Goal: Information Seeking & Learning: Learn about a topic

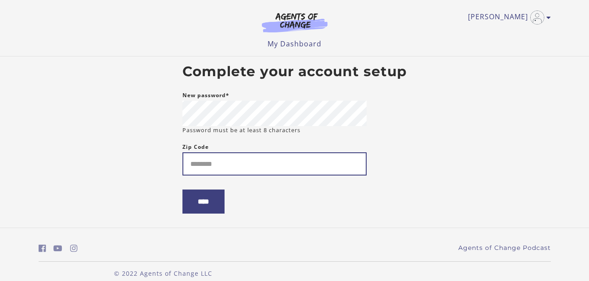
click at [237, 169] on input "Zip Code" at bounding box center [274, 164] width 184 height 23
click at [218, 169] on input "*****" at bounding box center [274, 164] width 184 height 23
type input "*****"
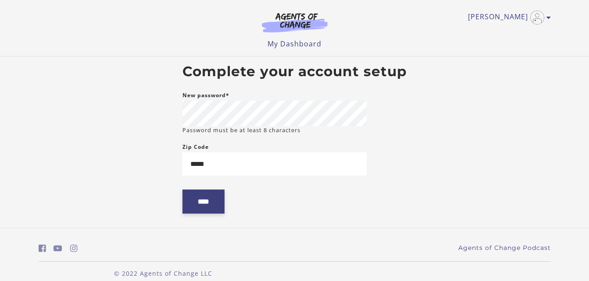
click at [190, 203] on input "****" at bounding box center [203, 202] width 42 height 24
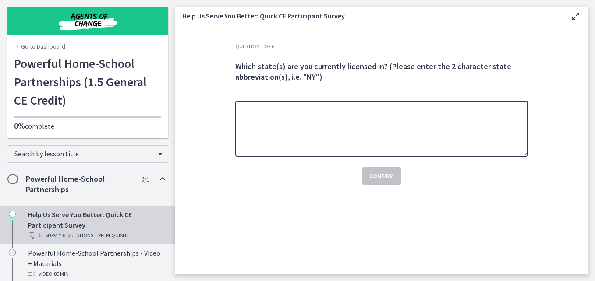
click at [269, 109] on textarea at bounding box center [381, 129] width 293 height 56
type textarea "*********"
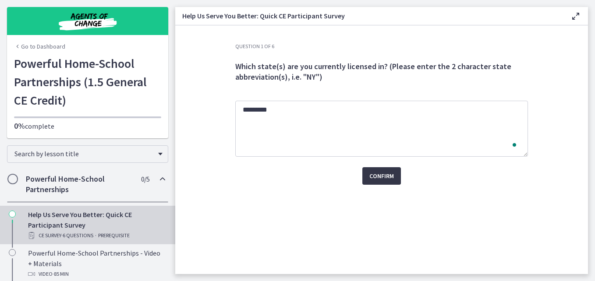
click at [379, 174] on span "Confirm" at bounding box center [382, 176] width 25 height 11
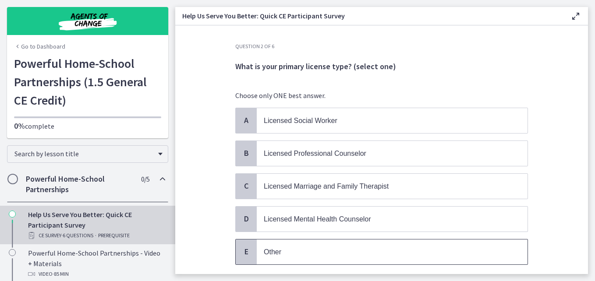
click at [332, 255] on p "Other" at bounding box center [383, 252] width 239 height 11
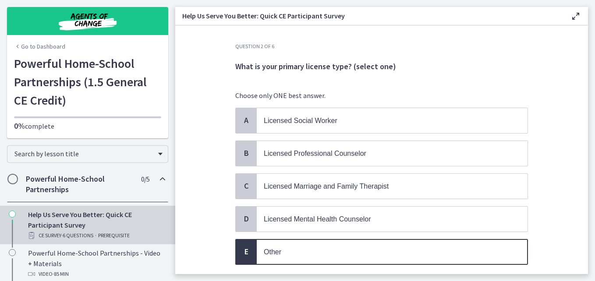
scroll to position [61, 0]
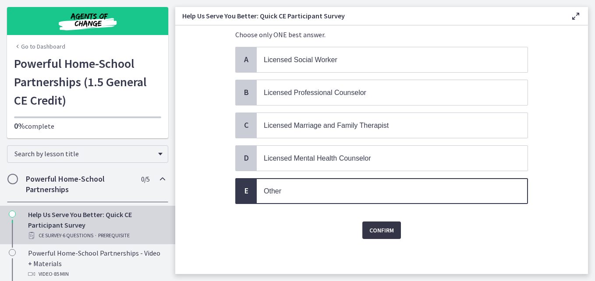
click at [374, 229] on span "Confirm" at bounding box center [382, 230] width 25 height 11
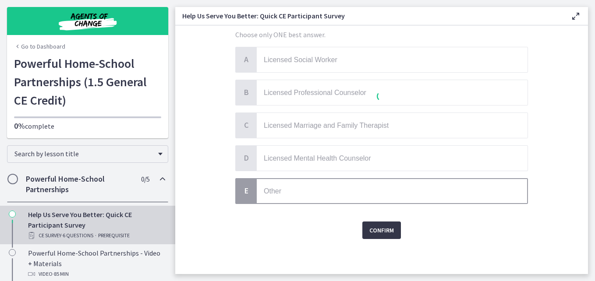
scroll to position [0, 0]
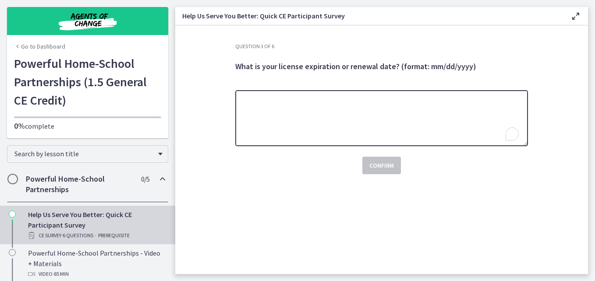
click at [349, 119] on textarea "To enrich screen reader interactions, please activate Accessibility in Grammarl…" at bounding box center [381, 118] width 293 height 56
type textarea "**********"
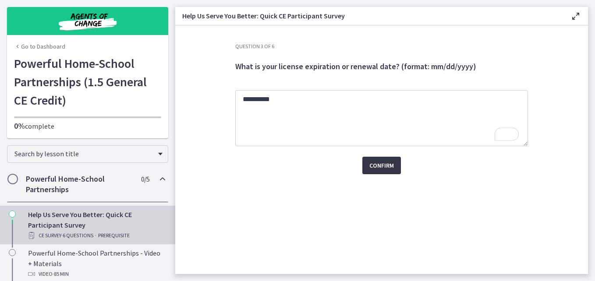
click at [377, 165] on span "Confirm" at bounding box center [382, 165] width 25 height 11
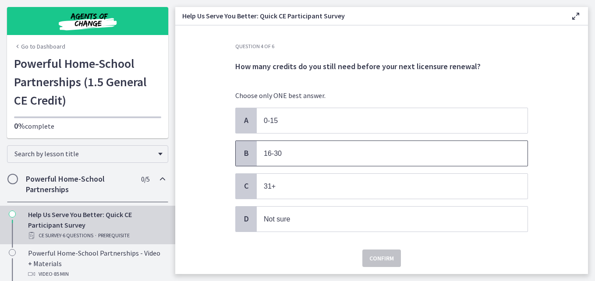
click at [367, 158] on p "16-30" at bounding box center [383, 153] width 239 height 11
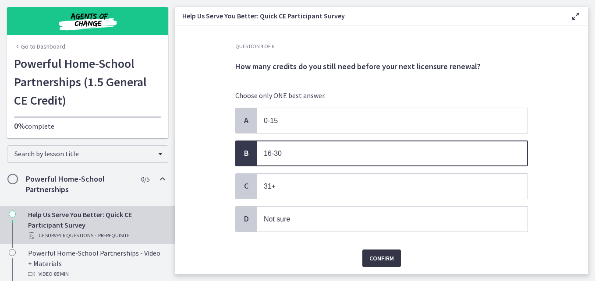
click at [377, 260] on span "Confirm" at bounding box center [382, 258] width 25 height 11
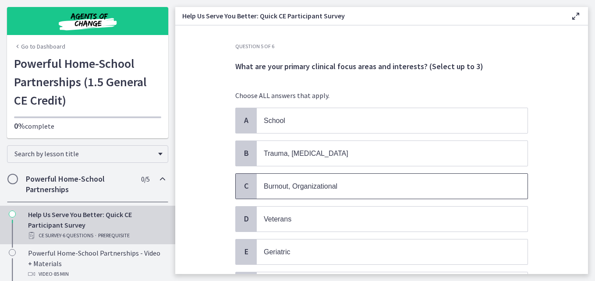
click at [352, 187] on p "Burnout, Organizational" at bounding box center [383, 186] width 239 height 11
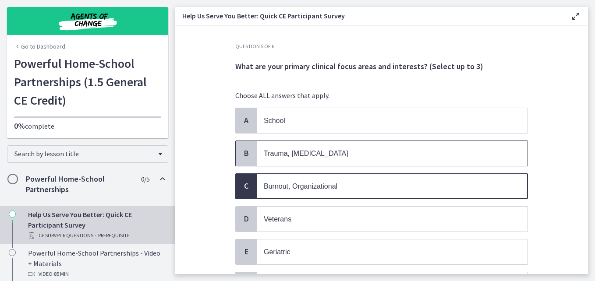
click at [332, 151] on p "Trauma, PTSD" at bounding box center [383, 153] width 239 height 11
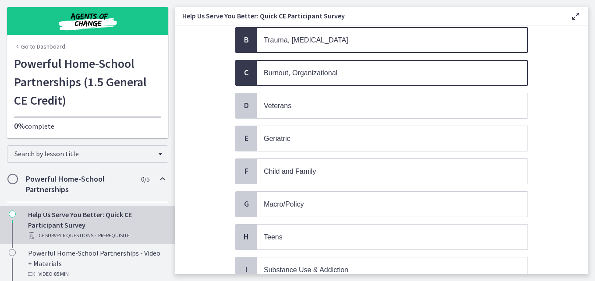
scroll to position [126, 0]
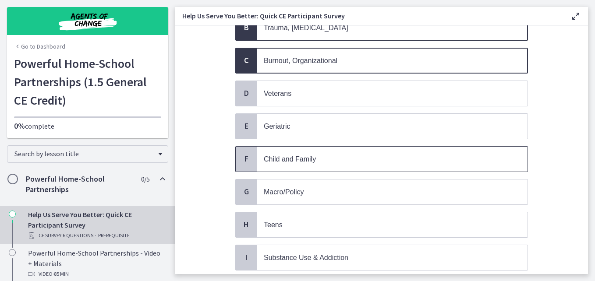
click at [405, 161] on p "Child and Family" at bounding box center [383, 159] width 239 height 11
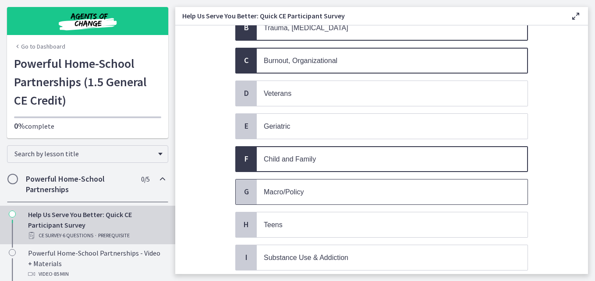
click at [352, 190] on p "Macro/Policy" at bounding box center [383, 192] width 239 height 11
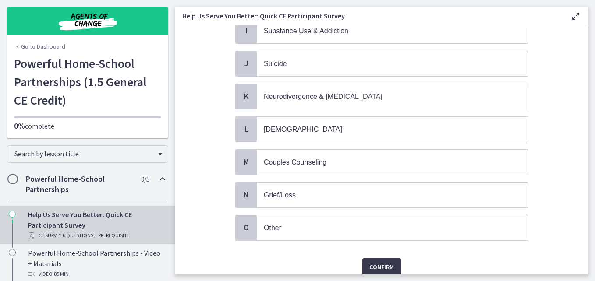
scroll to position [360, 0]
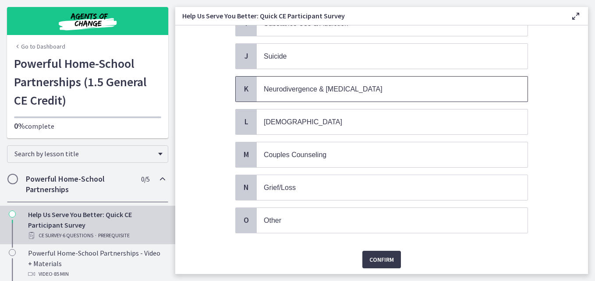
click at [365, 92] on span "Neurodivergence & Developmental Disorders" at bounding box center [323, 88] width 119 height 7
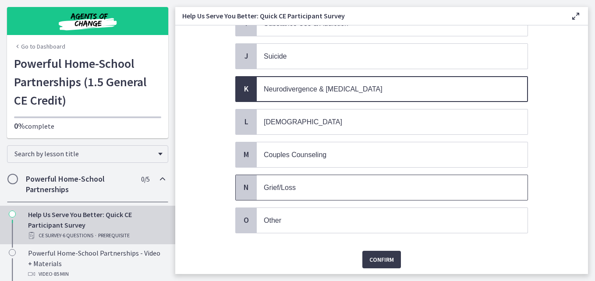
click at [311, 183] on p "Grief/Loss" at bounding box center [383, 187] width 239 height 11
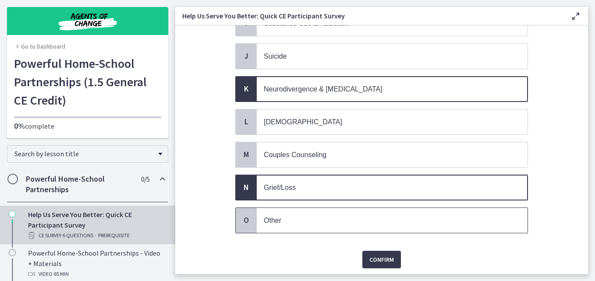
click at [356, 224] on p "Other" at bounding box center [383, 220] width 239 height 11
click at [381, 263] on span "Confirm" at bounding box center [382, 260] width 25 height 11
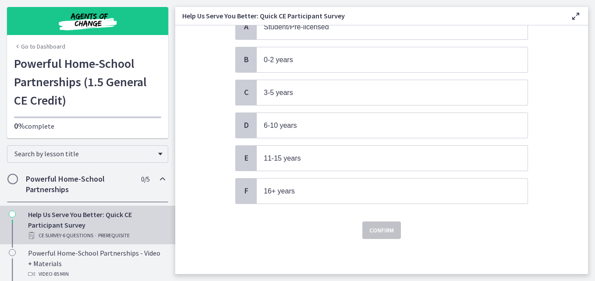
scroll to position [0, 0]
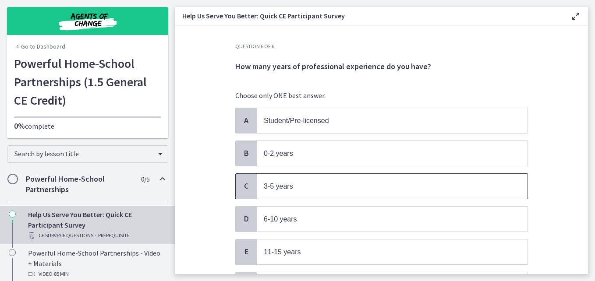
click at [291, 187] on p "3-5 years" at bounding box center [383, 186] width 239 height 11
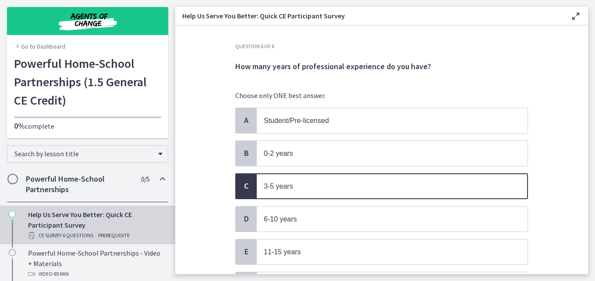
scroll to position [94, 0]
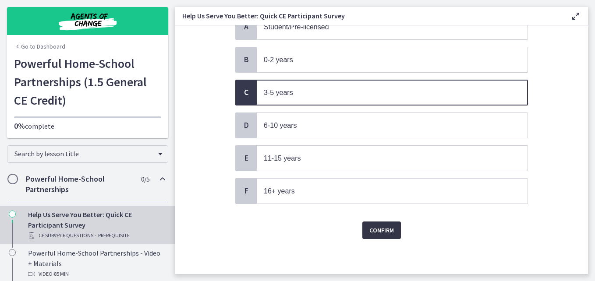
click at [371, 228] on span "Confirm" at bounding box center [382, 230] width 25 height 11
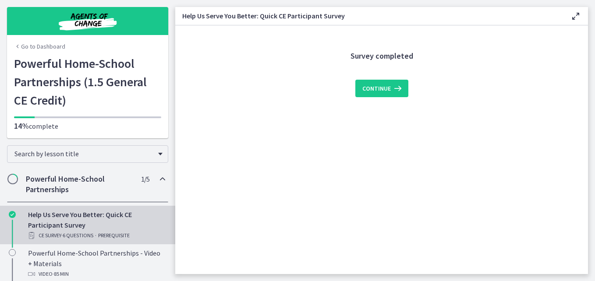
scroll to position [0, 0]
click at [391, 89] on icon at bounding box center [397, 88] width 12 height 11
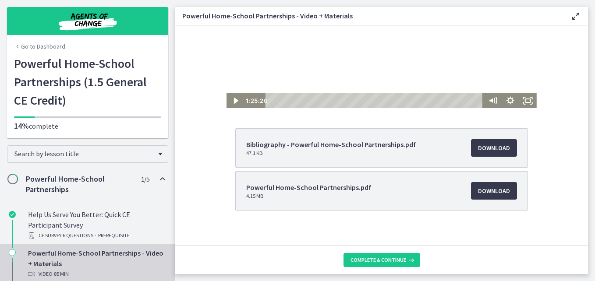
scroll to position [99, 0]
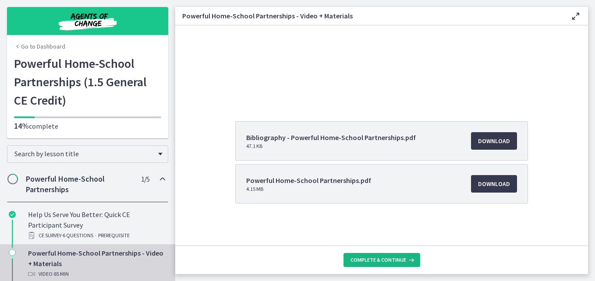
click at [405, 259] on div "Complete & continue" at bounding box center [383, 260] width 64 height 7
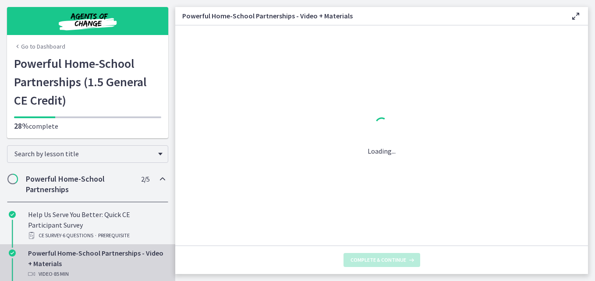
scroll to position [0, 0]
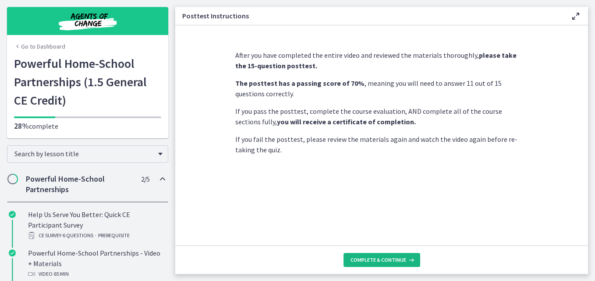
click at [394, 260] on span "Complete & continue" at bounding box center [379, 260] width 56 height 7
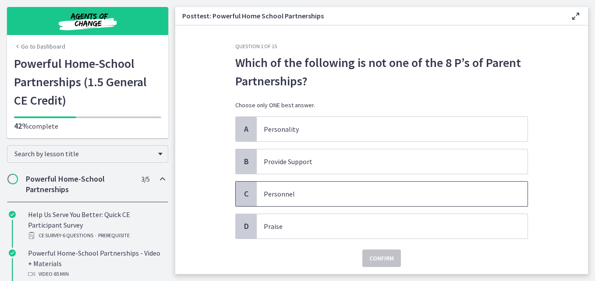
click at [332, 198] on p "Personnel" at bounding box center [383, 194] width 239 height 11
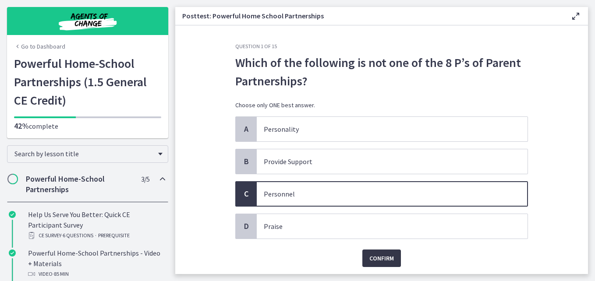
click at [383, 262] on button "Confirm" at bounding box center [382, 259] width 39 height 18
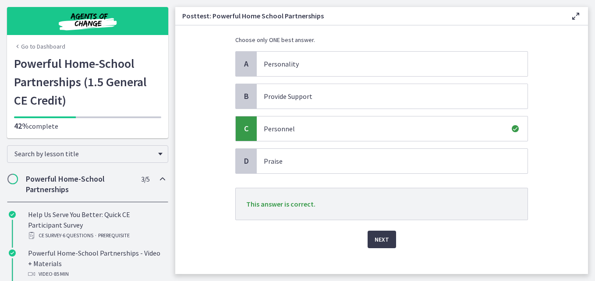
scroll to position [70, 0]
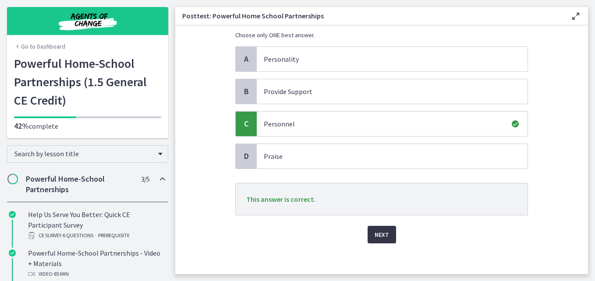
click at [378, 232] on span "Next" at bounding box center [382, 235] width 14 height 11
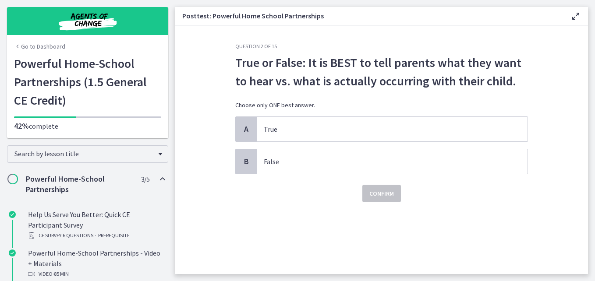
scroll to position [0, 0]
click at [318, 156] on span "False" at bounding box center [392, 161] width 271 height 25
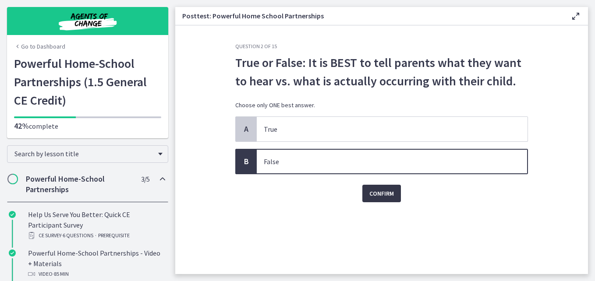
click at [382, 196] on span "Confirm" at bounding box center [382, 194] width 25 height 11
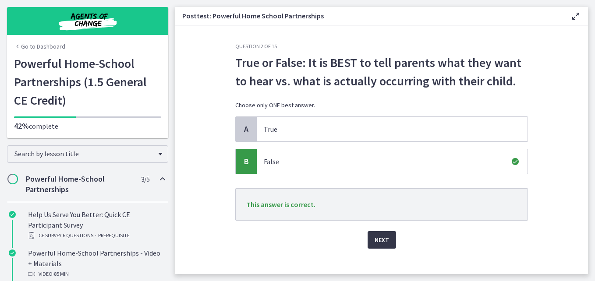
click at [378, 241] on span "Next" at bounding box center [382, 240] width 14 height 11
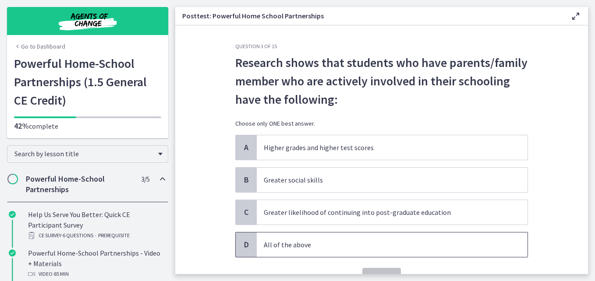
click at [376, 238] on span "All of the above" at bounding box center [392, 245] width 271 height 25
click at [376, 273] on span "Confirm" at bounding box center [382, 277] width 25 height 11
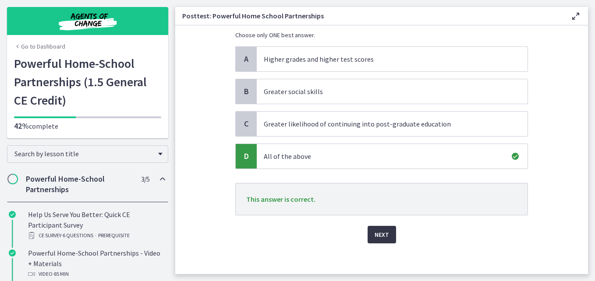
click at [384, 239] on button "Next" at bounding box center [382, 235] width 28 height 18
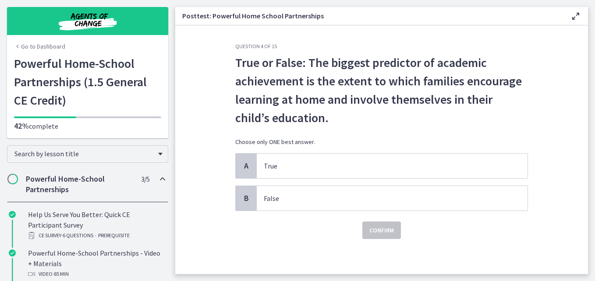
scroll to position [0, 0]
click at [331, 168] on p "True" at bounding box center [383, 166] width 239 height 11
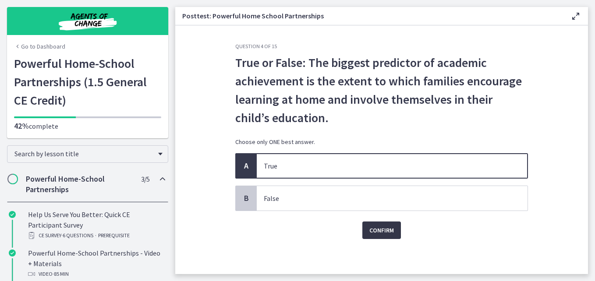
click at [382, 233] on span "Confirm" at bounding box center [382, 230] width 25 height 11
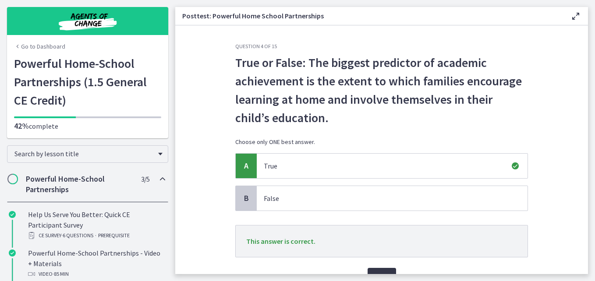
click at [380, 270] on button "Next" at bounding box center [382, 277] width 28 height 18
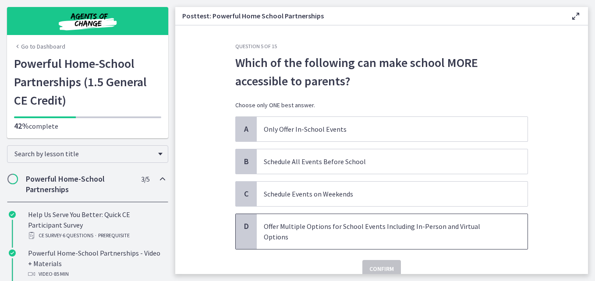
click at [374, 226] on p "Offer Multiple Options for School Events Including In-Person and Virtual Options" at bounding box center [383, 231] width 239 height 21
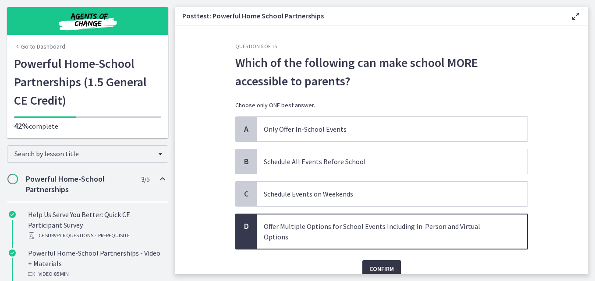
click at [373, 264] on span "Confirm" at bounding box center [382, 269] width 25 height 11
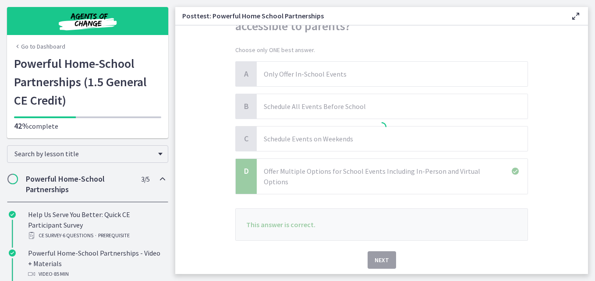
scroll to position [57, 0]
click at [384, 250] on div at bounding box center [381, 126] width 293 height 281
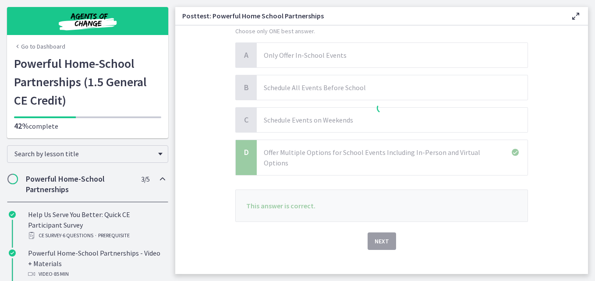
scroll to position [75, 0]
click at [373, 230] on div at bounding box center [381, 108] width 293 height 281
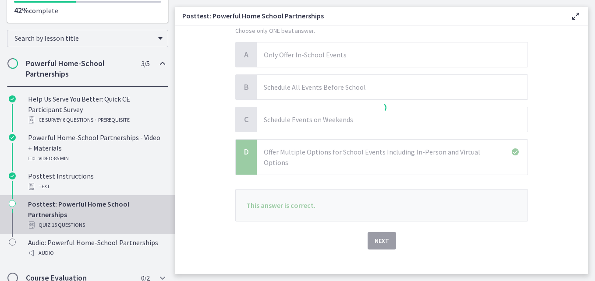
scroll to position [118, 0]
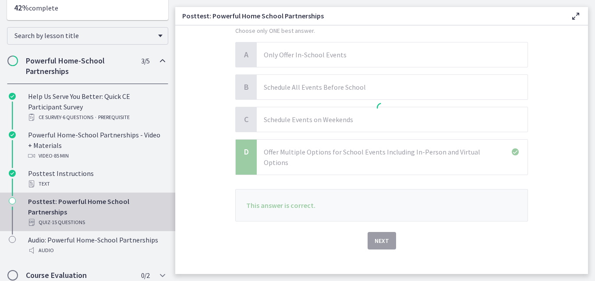
click at [63, 203] on div "Posttest: Powerful Home School Partnerships Quiz · 15 Questions" at bounding box center [96, 212] width 137 height 32
click at [377, 231] on div at bounding box center [381, 108] width 293 height 281
click at [377, 233] on div at bounding box center [381, 108] width 293 height 281
click at [379, 231] on div at bounding box center [381, 108] width 293 height 281
click at [256, 188] on div at bounding box center [381, 108] width 293 height 281
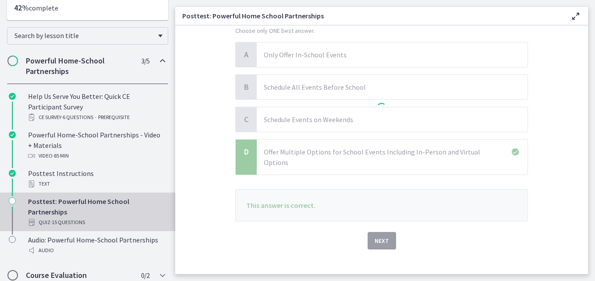
click at [239, 155] on div at bounding box center [381, 108] width 293 height 281
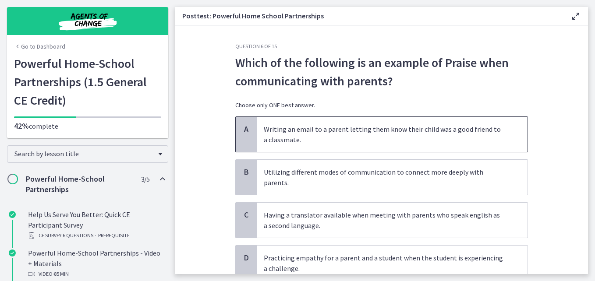
click at [469, 147] on span "Writing an email to a parent letting them know their child was a good friend to…" at bounding box center [392, 134] width 271 height 35
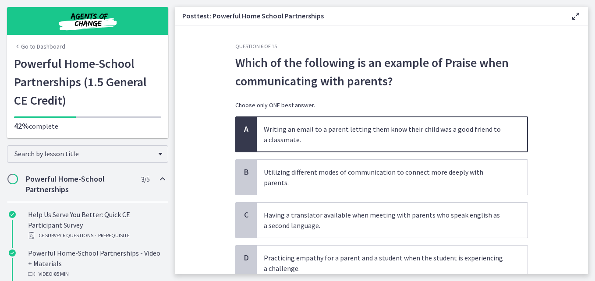
scroll to position [44, 0]
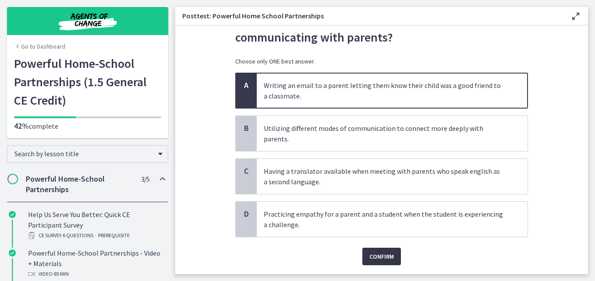
click at [378, 252] on span "Confirm" at bounding box center [382, 257] width 25 height 11
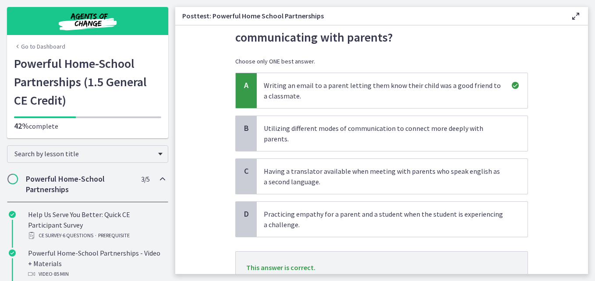
scroll to position [106, 0]
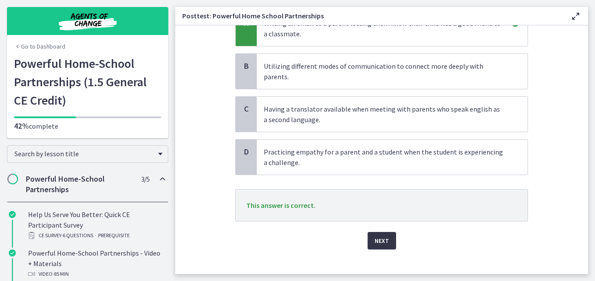
click at [377, 236] on span "Next" at bounding box center [382, 241] width 14 height 11
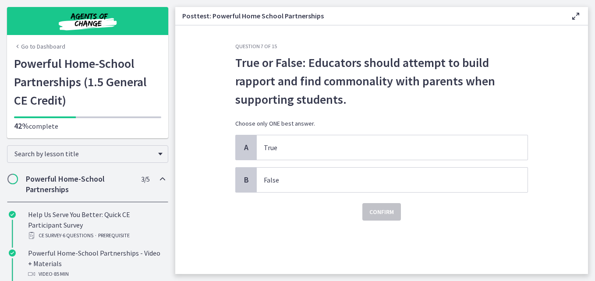
scroll to position [0, 0]
click at [324, 154] on span "True" at bounding box center [392, 147] width 271 height 25
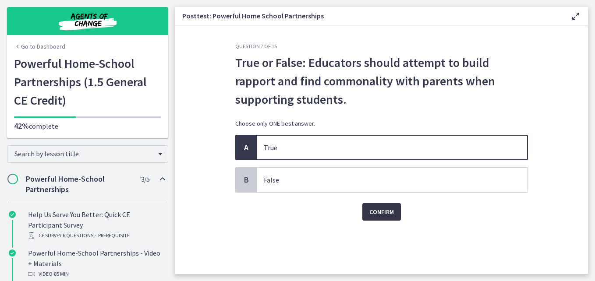
click at [387, 218] on button "Confirm" at bounding box center [382, 212] width 39 height 18
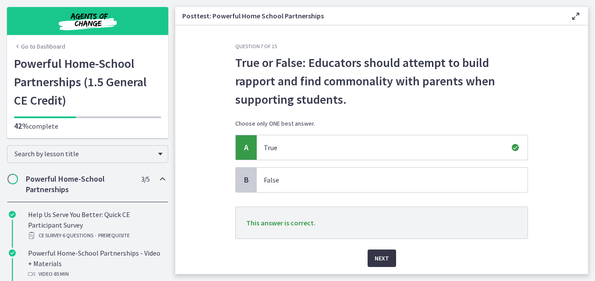
click at [377, 258] on span "Next" at bounding box center [382, 258] width 14 height 11
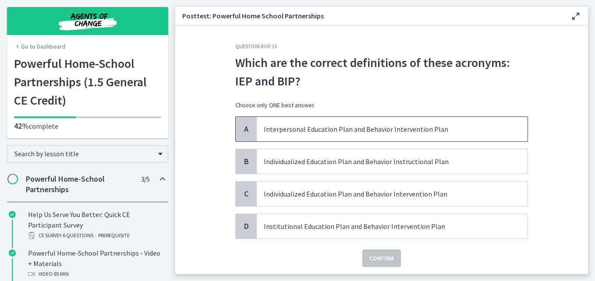
click at [373, 134] on p "Interpersonal Education Plan and Behavior Intervention Plan" at bounding box center [383, 129] width 239 height 11
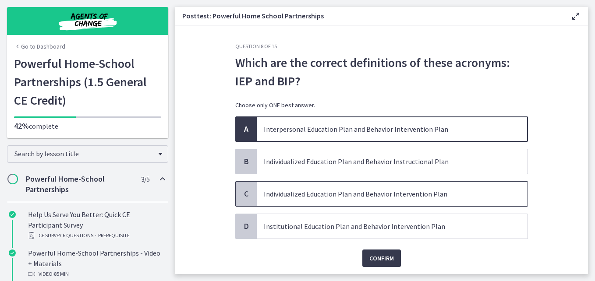
click at [327, 199] on p "Individualized Education Plan and Behavior Intervention Plan" at bounding box center [383, 194] width 239 height 11
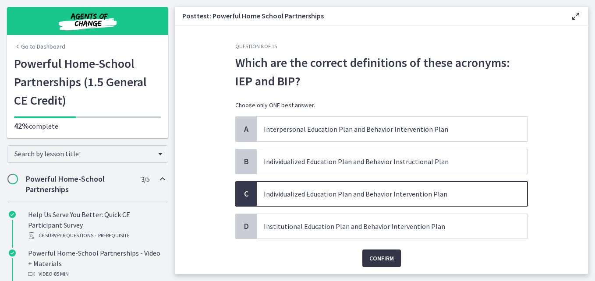
click at [384, 256] on span "Confirm" at bounding box center [382, 258] width 25 height 11
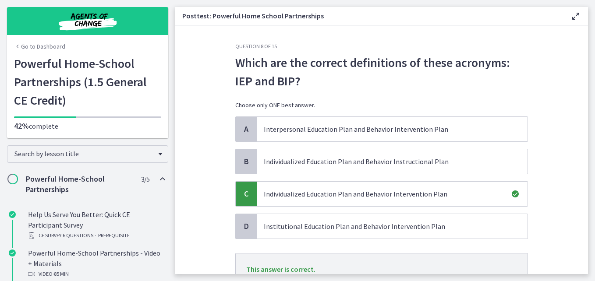
scroll to position [75, 0]
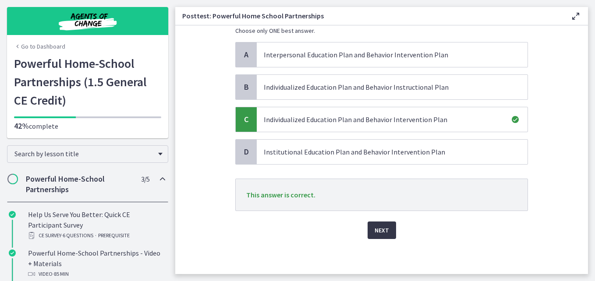
click at [375, 228] on span "Next" at bounding box center [382, 230] width 14 height 11
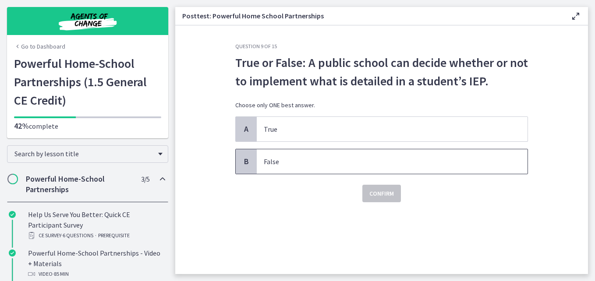
click at [341, 162] on p "False" at bounding box center [383, 162] width 239 height 11
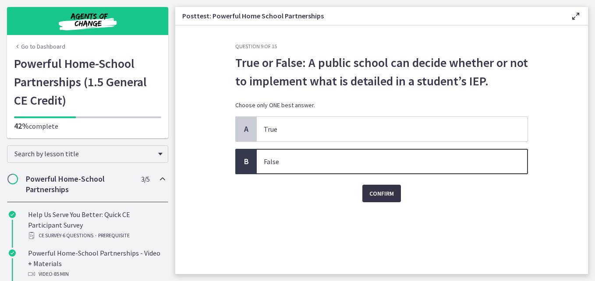
click at [383, 193] on span "Confirm" at bounding box center [382, 194] width 25 height 11
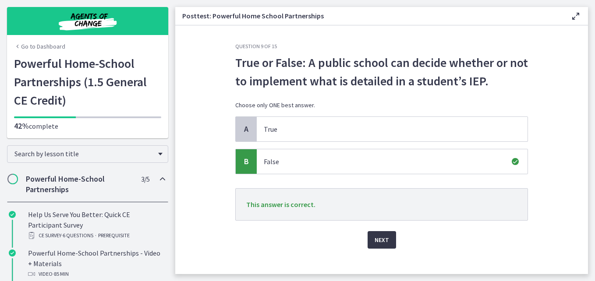
click at [375, 237] on span "Next" at bounding box center [382, 240] width 14 height 11
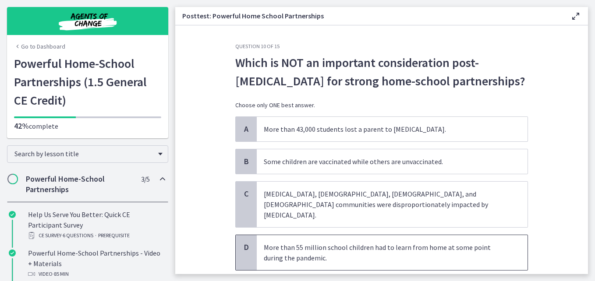
click at [373, 242] on p "More than 55 million school children had to learn from home at some point durin…" at bounding box center [383, 252] width 239 height 21
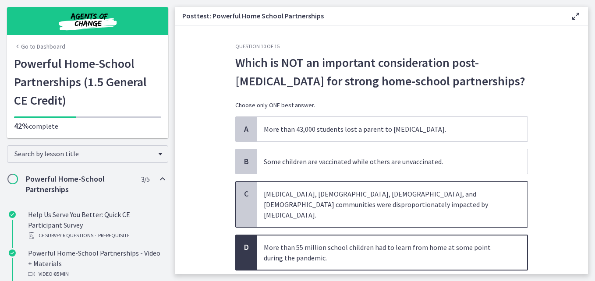
click at [370, 201] on p "[MEDICAL_DATA], [DEMOGRAPHIC_DATA], [DEMOGRAPHIC_DATA], and [DEMOGRAPHIC_DATA] …" at bounding box center [383, 205] width 239 height 32
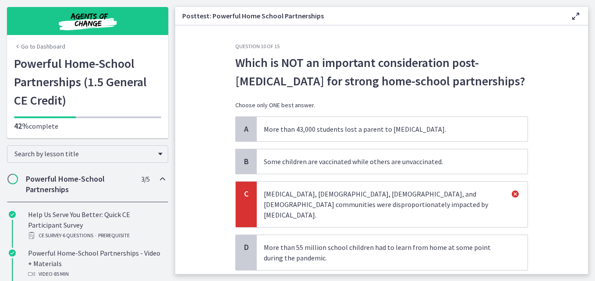
scroll to position [96, 0]
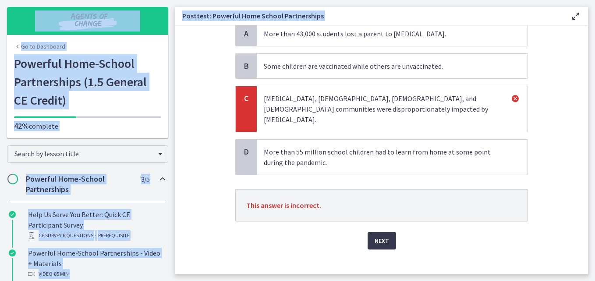
drag, startPoint x: 595, startPoint y: 195, endPoint x: 596, endPoint y: 164, distance: 30.7
click at [595, 164] on html "Skip to main content Go to Dashboard Go to Dashboard Go to Dashboard Powerful H…" at bounding box center [297, 140] width 595 height 281
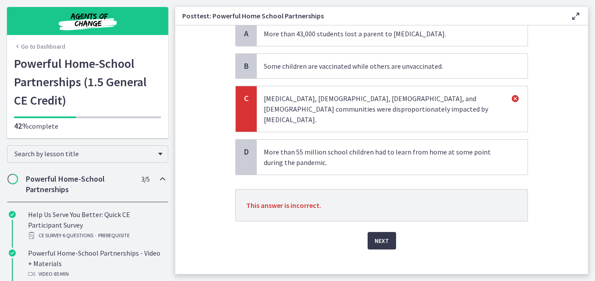
drag, startPoint x: 595, startPoint y: 164, endPoint x: 559, endPoint y: 187, distance: 42.2
click at [559, 187] on section "Question 10 of 15 Which is NOT an important consideration post-[MEDICAL_DATA] f…" at bounding box center [381, 149] width 413 height 249
click at [371, 147] on p "More than 55 million school children had to learn from home at some point durin…" at bounding box center [383, 157] width 239 height 21
click at [366, 149] on p "More than 55 million school children had to learn from home at some point durin…" at bounding box center [383, 157] width 239 height 21
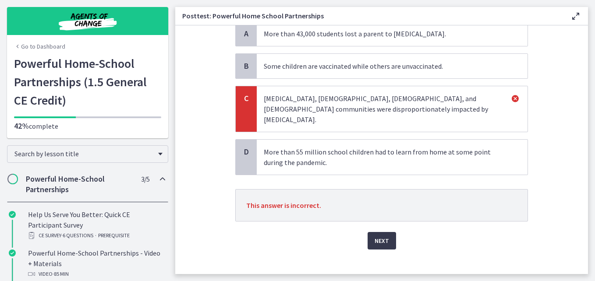
click at [366, 149] on p "More than 55 million school children had to learn from home at some point durin…" at bounding box center [383, 157] width 239 height 21
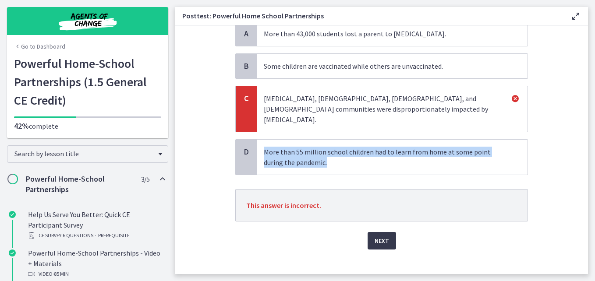
click at [366, 149] on p "More than 55 million school children had to learn from home at some point durin…" at bounding box center [383, 157] width 239 height 21
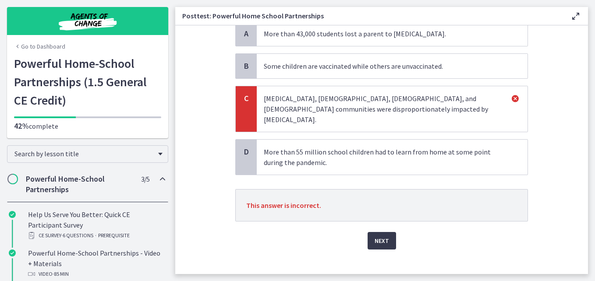
drag, startPoint x: 366, startPoint y: 149, endPoint x: 417, endPoint y: 239, distance: 103.3
click at [417, 179] on div "Question 10 of 15 Which is NOT an important consideration post-[MEDICAL_DATA] f…" at bounding box center [381, 62] width 307 height 231
click at [384, 236] on span "Next" at bounding box center [382, 241] width 14 height 11
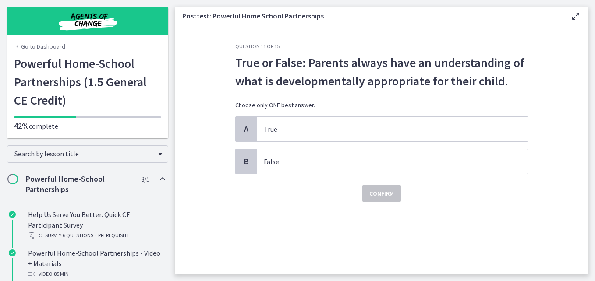
scroll to position [0, 0]
click at [345, 169] on span "False" at bounding box center [392, 161] width 271 height 25
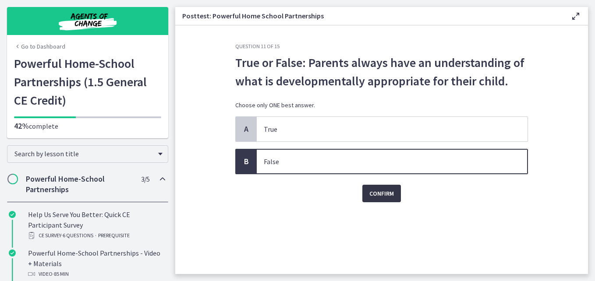
click at [369, 192] on button "Confirm" at bounding box center [382, 194] width 39 height 18
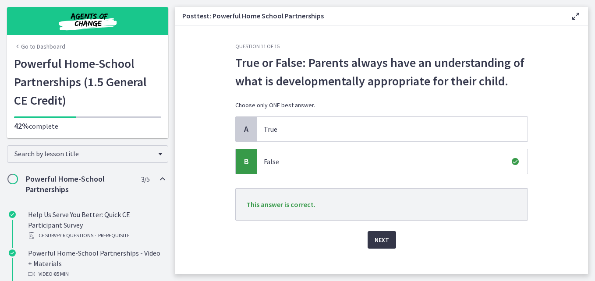
click at [384, 240] on span "Next" at bounding box center [382, 240] width 14 height 11
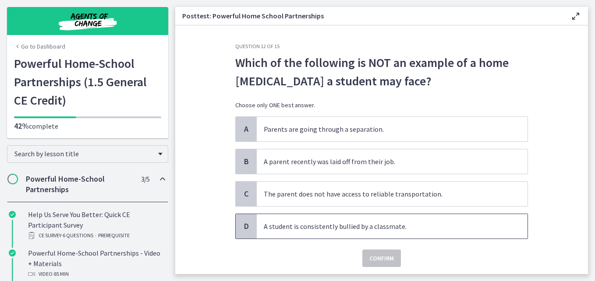
click at [347, 220] on span "A student is consistently bullied by a classmate." at bounding box center [392, 226] width 271 height 25
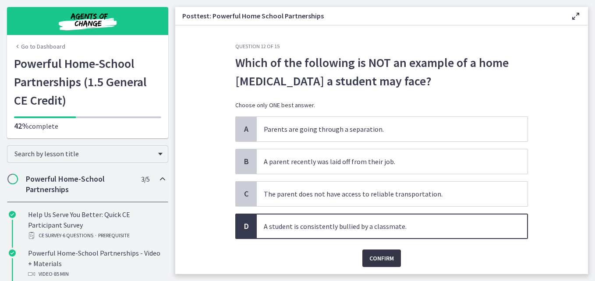
click at [381, 256] on span "Confirm" at bounding box center [382, 258] width 25 height 11
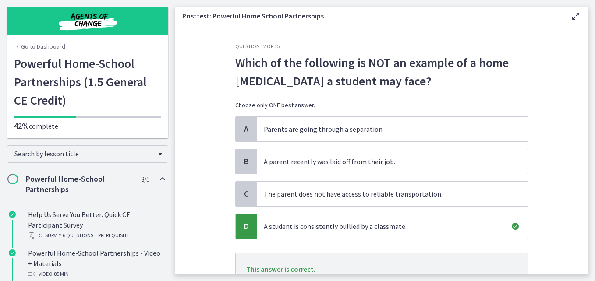
scroll to position [75, 0]
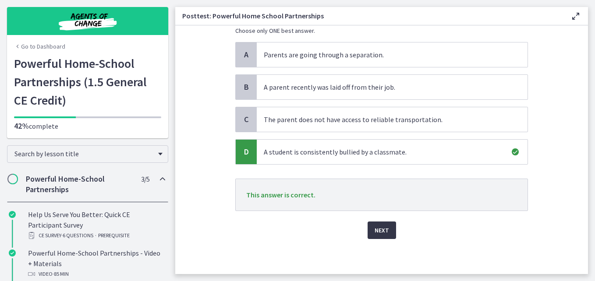
click at [387, 228] on button "Next" at bounding box center [382, 231] width 28 height 18
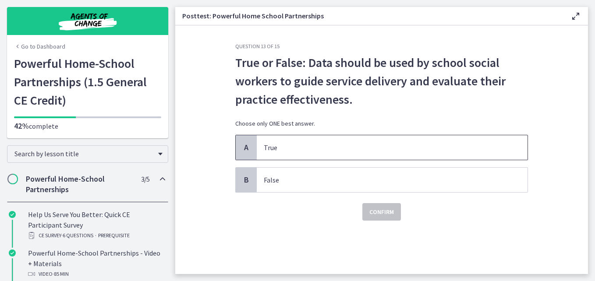
click at [345, 153] on span "True" at bounding box center [392, 147] width 271 height 25
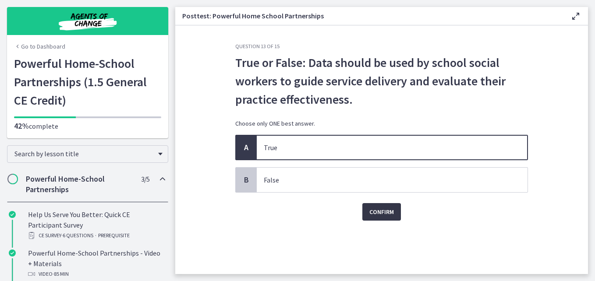
click at [386, 211] on span "Confirm" at bounding box center [382, 212] width 25 height 11
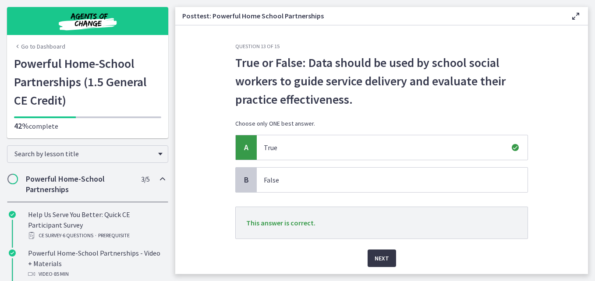
click at [381, 260] on span "Next" at bounding box center [382, 258] width 14 height 11
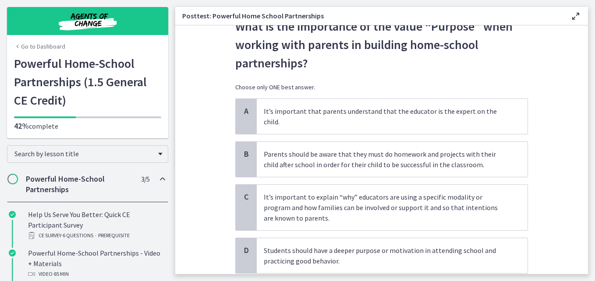
scroll to position [46, 0]
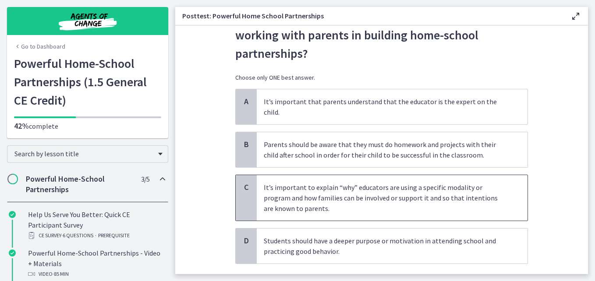
click at [427, 189] on p "It’s important to explain “why” educators are using a specific modality or prog…" at bounding box center [383, 198] width 239 height 32
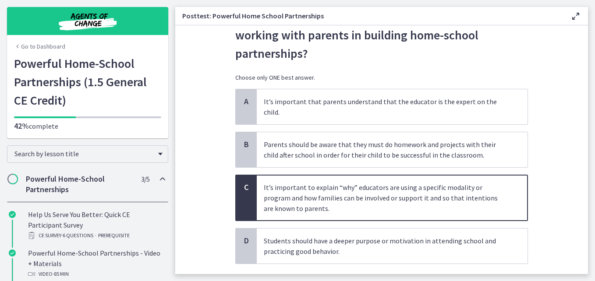
click at [388, 264] on div "Confirm" at bounding box center [381, 278] width 293 height 28
click at [387, 278] on span "Confirm" at bounding box center [382, 283] width 25 height 11
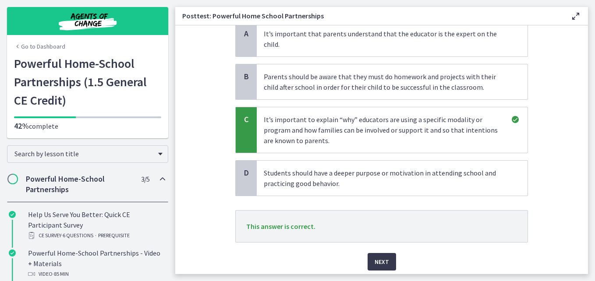
scroll to position [118, 0]
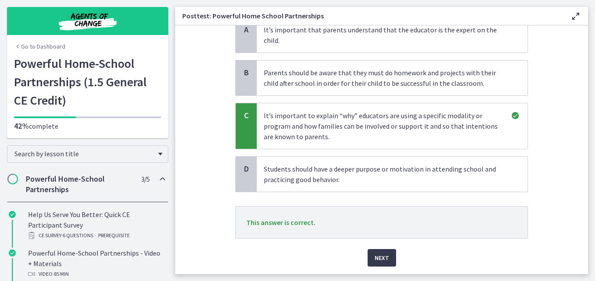
click at [388, 239] on div "Next" at bounding box center [381, 253] width 293 height 28
click at [384, 253] on span "Next" at bounding box center [382, 258] width 14 height 11
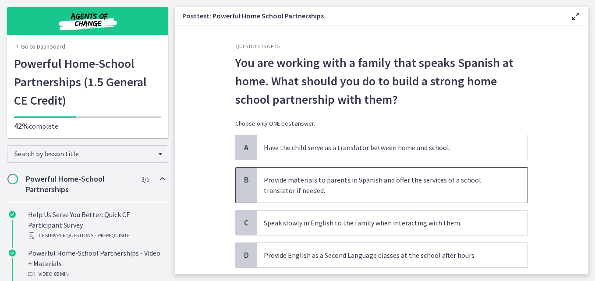
click at [391, 182] on p "Provide materials to parents in Spanish and offer the services of a school tran…" at bounding box center [383, 185] width 239 height 21
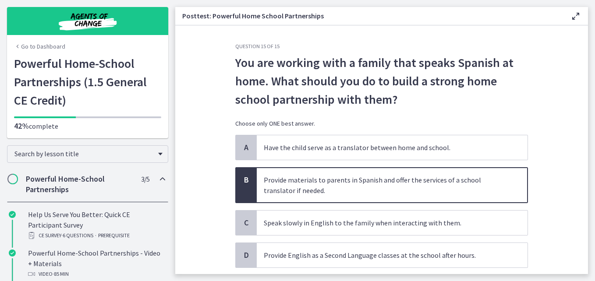
scroll to position [57, 0]
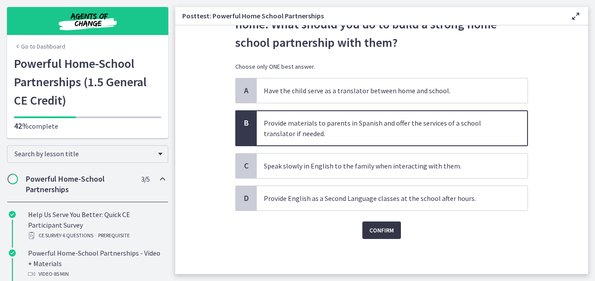
click at [379, 228] on span "Confirm" at bounding box center [382, 230] width 25 height 11
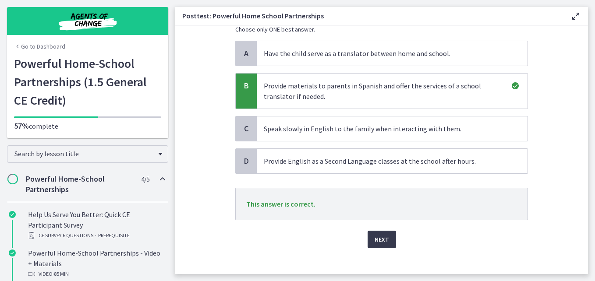
scroll to position [103, 0]
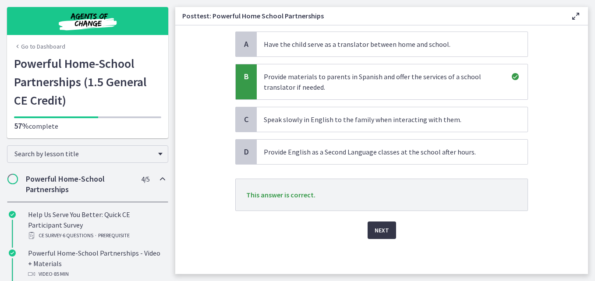
click at [375, 226] on span "Next" at bounding box center [382, 230] width 14 height 11
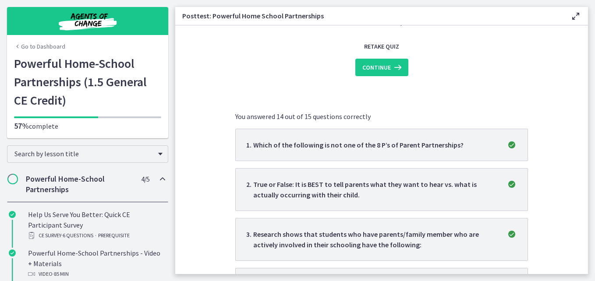
scroll to position [0, 0]
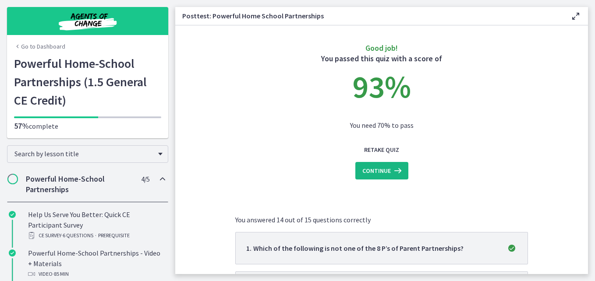
click at [385, 174] on span "Continue" at bounding box center [377, 171] width 28 height 11
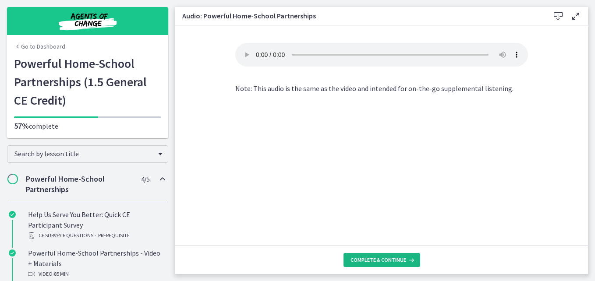
click at [392, 260] on span "Complete & continue" at bounding box center [379, 260] width 56 height 7
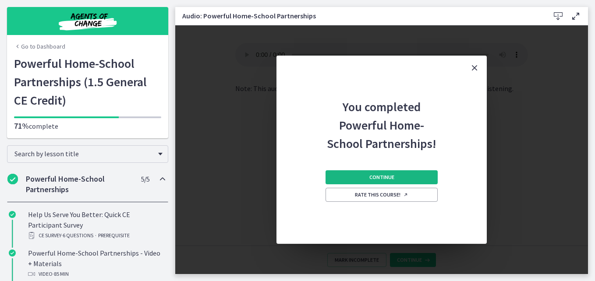
click at [388, 178] on span "Continue" at bounding box center [382, 177] width 25 height 7
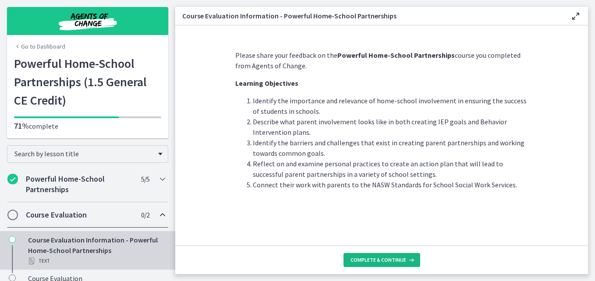
click at [404, 256] on button "Complete & continue" at bounding box center [382, 260] width 77 height 14
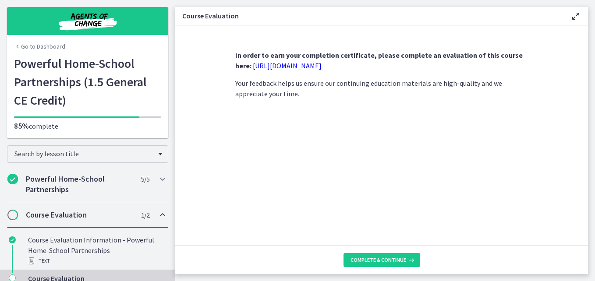
click at [322, 67] on link "[URL][DOMAIN_NAME]" at bounding box center [287, 65] width 69 height 9
click at [406, 259] on icon at bounding box center [410, 260] width 9 height 7
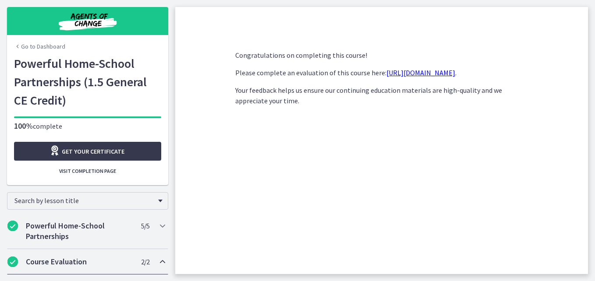
click at [406, 71] on link "[URL][DOMAIN_NAME]" at bounding box center [421, 72] width 69 height 9
click at [124, 153] on link "Get your certificate" at bounding box center [87, 151] width 147 height 19
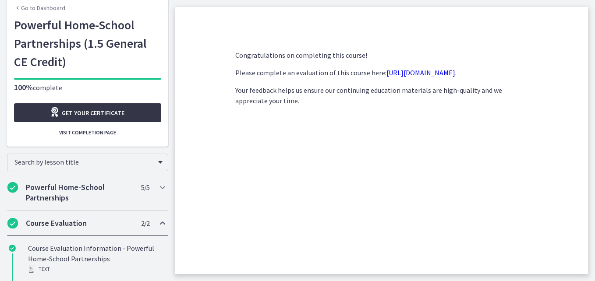
scroll to position [67, 0]
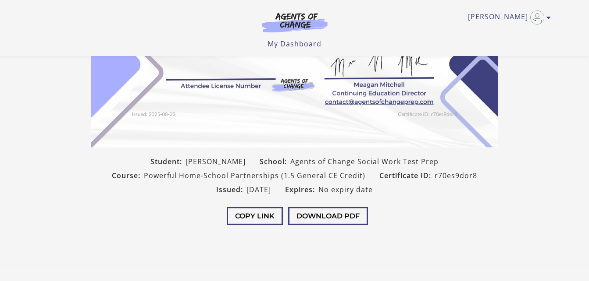
scroll to position [168, 0]
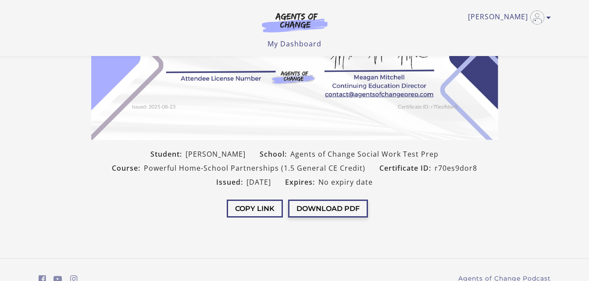
click at [353, 209] on button "Download PDF" at bounding box center [328, 209] width 80 height 18
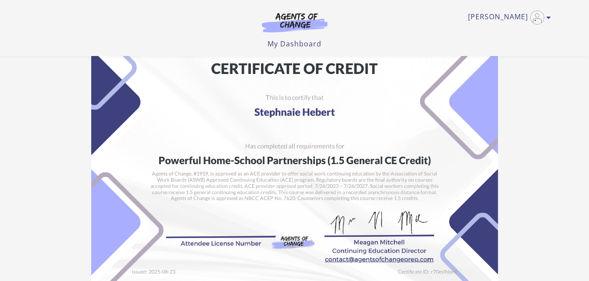
scroll to position [0, 0]
